Goal: Transaction & Acquisition: Purchase product/service

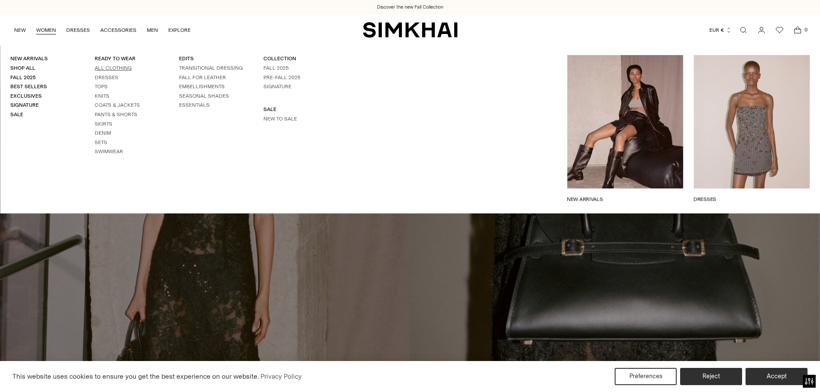
click at [105, 67] on link "All Clothing" at bounding box center [113, 68] width 37 height 6
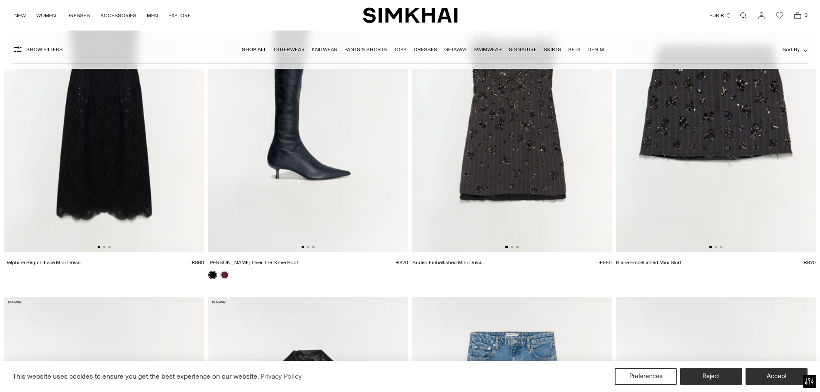
scroll to position [674, 0]
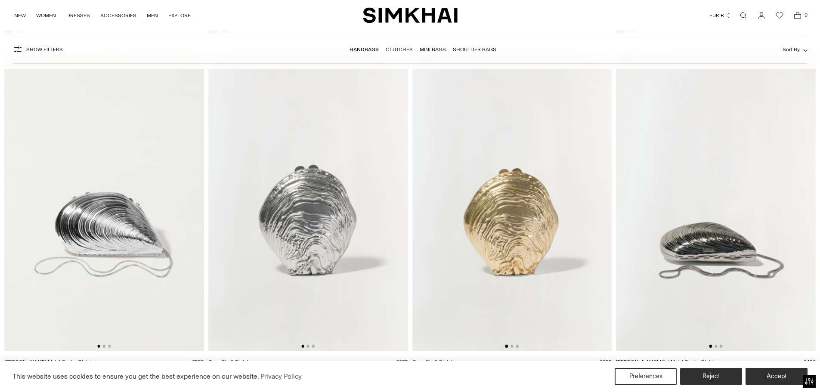
scroll to position [3532, 0]
